Goal: Check status: Check status

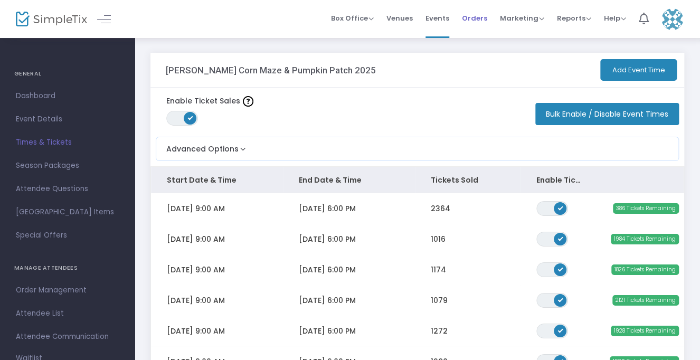
click at [480, 17] on span "Orders" at bounding box center [474, 18] width 25 height 27
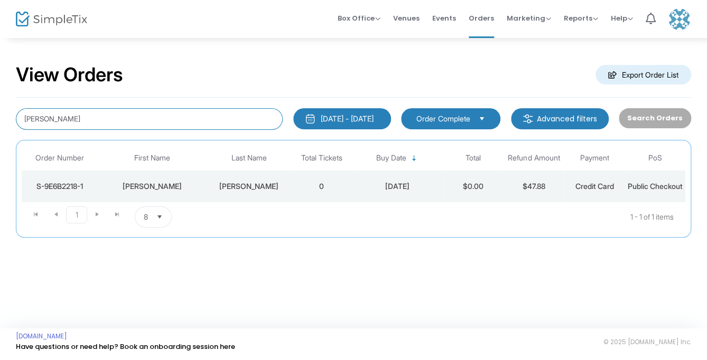
click at [157, 115] on input "[PERSON_NAME]" at bounding box center [149, 119] width 267 height 22
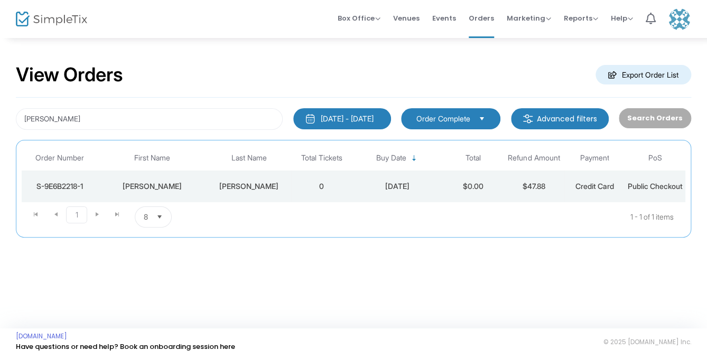
click at [179, 192] on div "[PERSON_NAME]" at bounding box center [152, 186] width 104 height 11
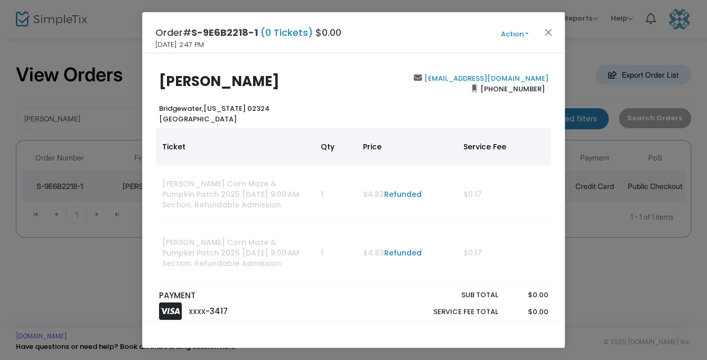
click at [557, 73] on div "[PERSON_NAME] Bridgewater, [US_STATE] 02324 [GEOGRAPHIC_DATA] [EMAIL_ADDRESS][D…" at bounding box center [353, 187] width 423 height 268
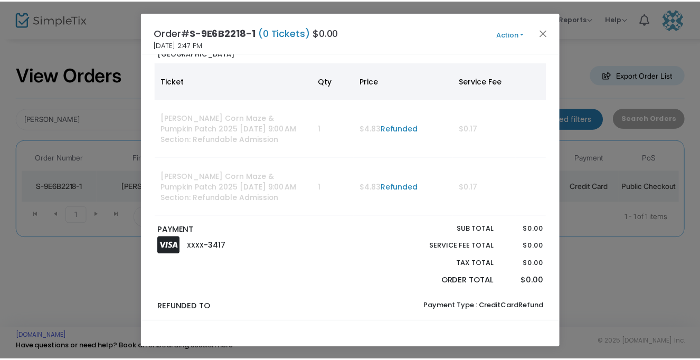
scroll to position [57, 0]
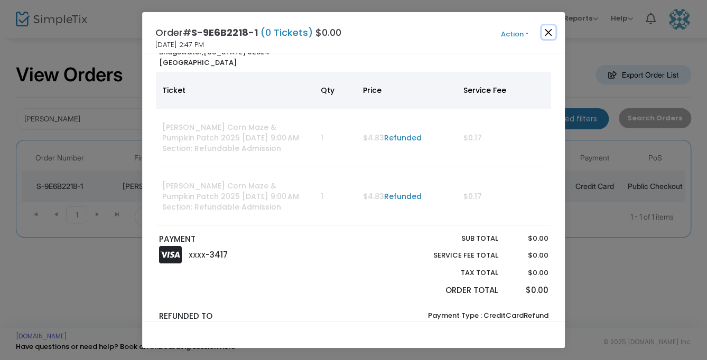
click at [545, 32] on button "Close" at bounding box center [548, 32] width 14 height 14
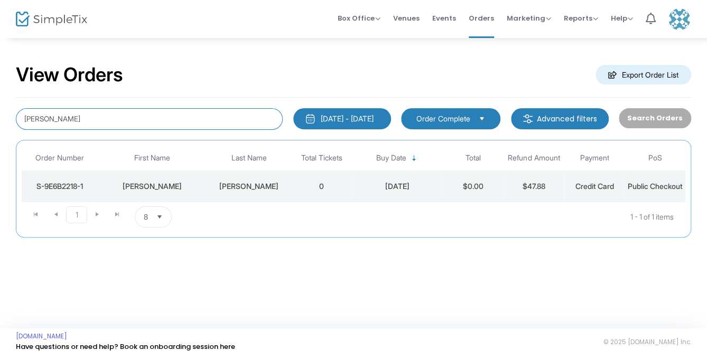
click at [192, 129] on input "[PERSON_NAME]" at bounding box center [149, 119] width 267 height 22
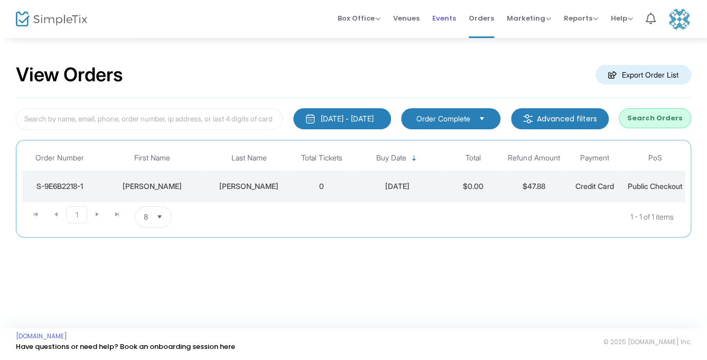
click at [446, 18] on span "Events" at bounding box center [444, 18] width 24 height 27
